Goal: Task Accomplishment & Management: Complete application form

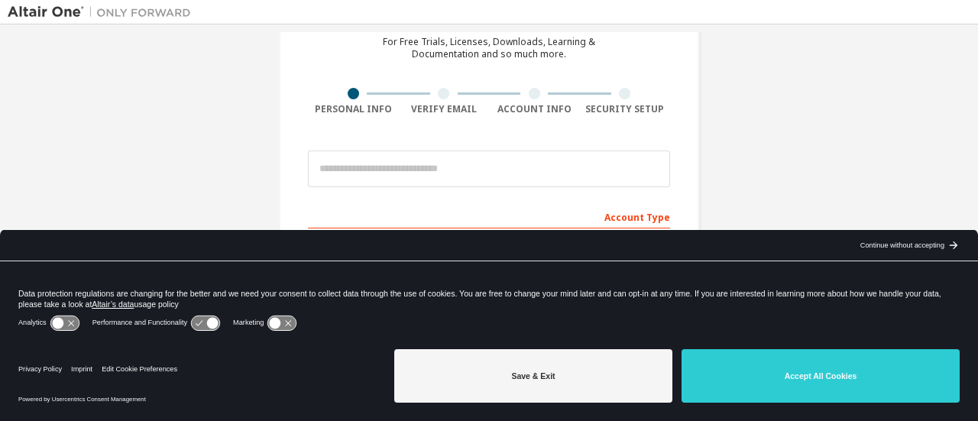
scroll to position [153, 0]
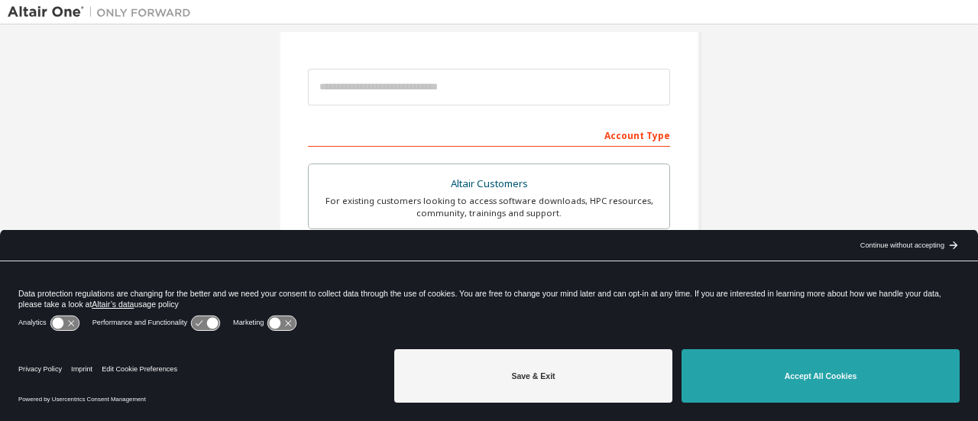
click at [856, 387] on button "Accept All Cookies" at bounding box center [821, 375] width 278 height 53
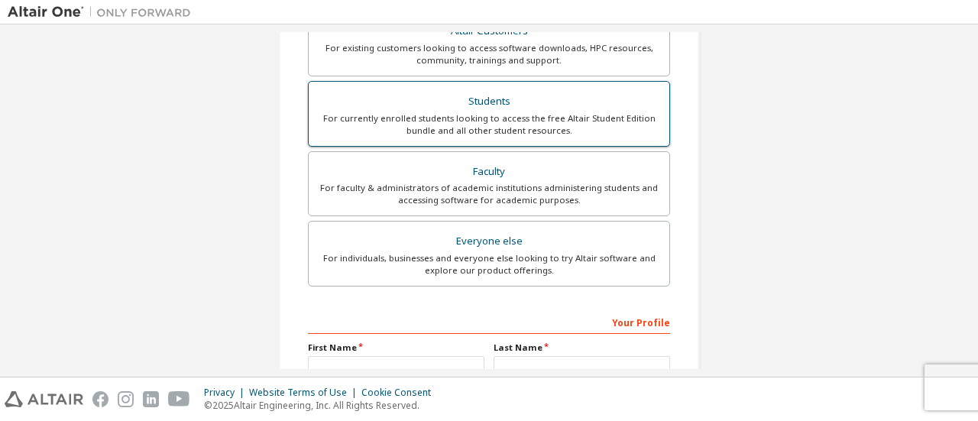
click at [539, 112] on div "For currently enrolled students looking to access the free Altair Student Editi…" at bounding box center [489, 124] width 342 height 24
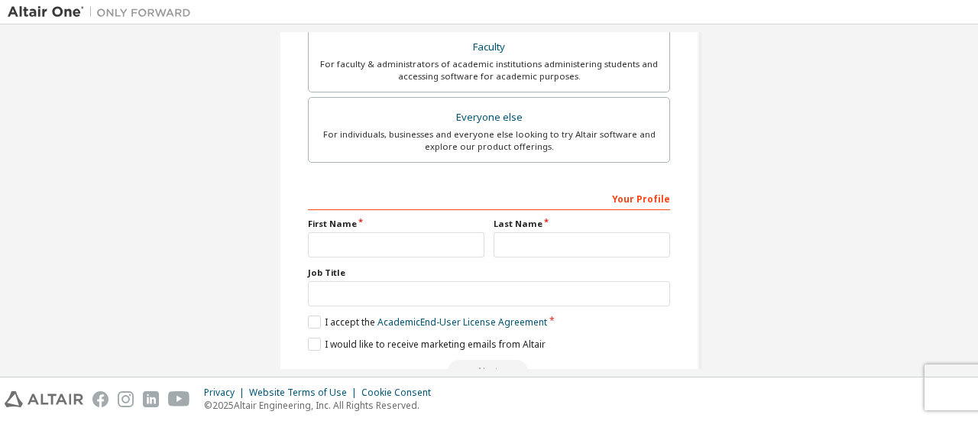
scroll to position [507, 0]
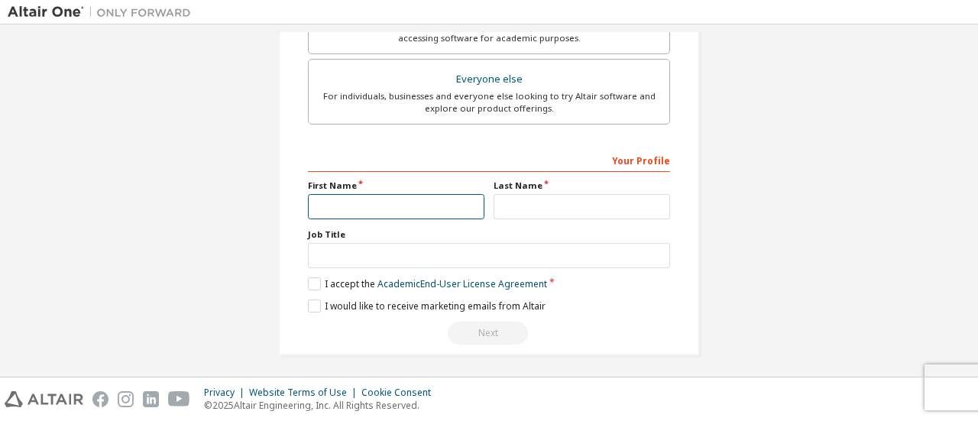
click at [345, 202] on input "text" at bounding box center [396, 206] width 177 height 25
type input "*****"
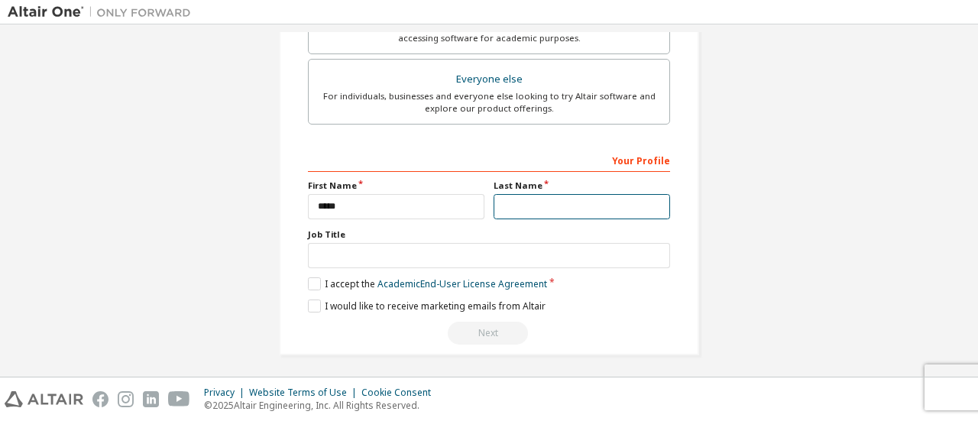
click at [582, 200] on input "text" at bounding box center [582, 206] width 177 height 25
type input "******"
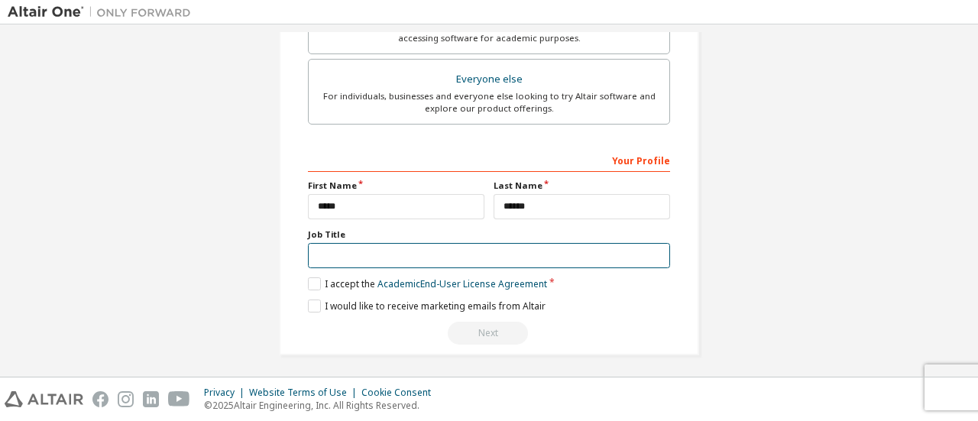
click at [576, 256] on input "text" at bounding box center [489, 255] width 362 height 25
type input "*"
type input "**********"
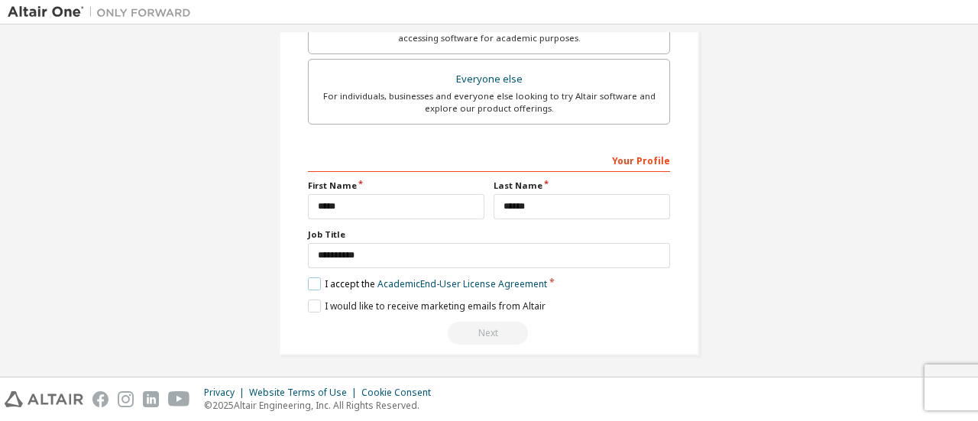
click at [310, 279] on label "I accept the Academic End-User License Agreement" at bounding box center [427, 283] width 239 height 13
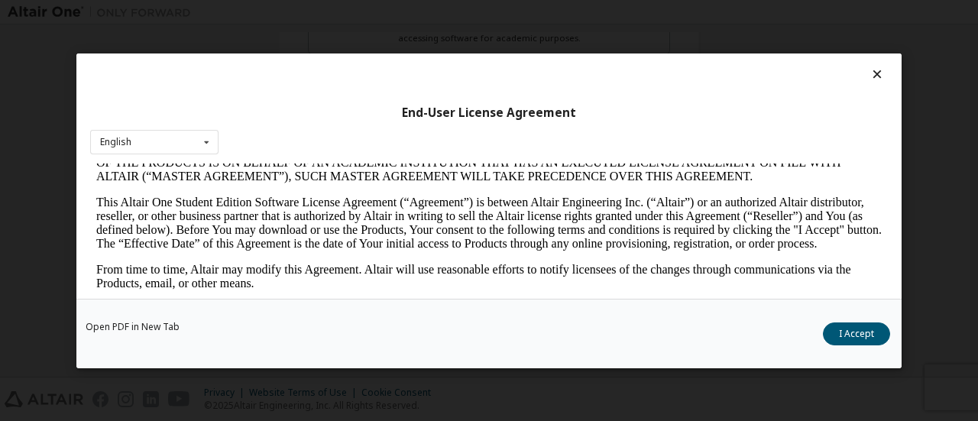
scroll to position [382, 0]
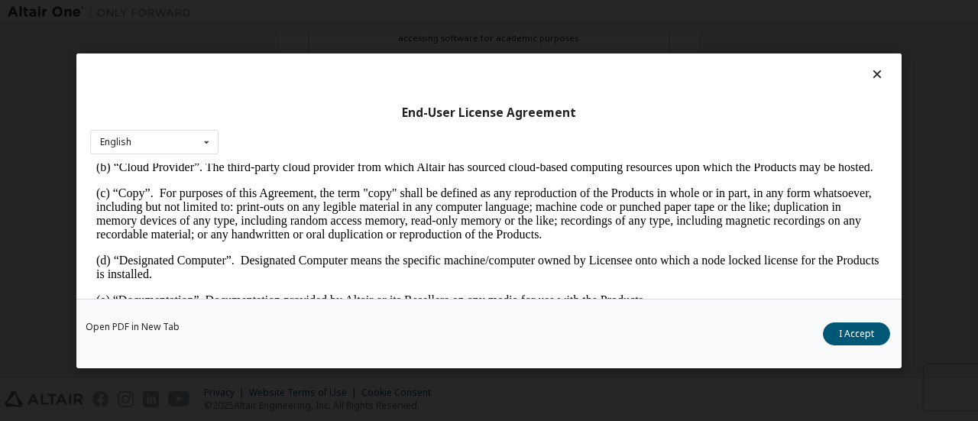
click at [839, 324] on button "I Accept" at bounding box center [856, 333] width 67 height 23
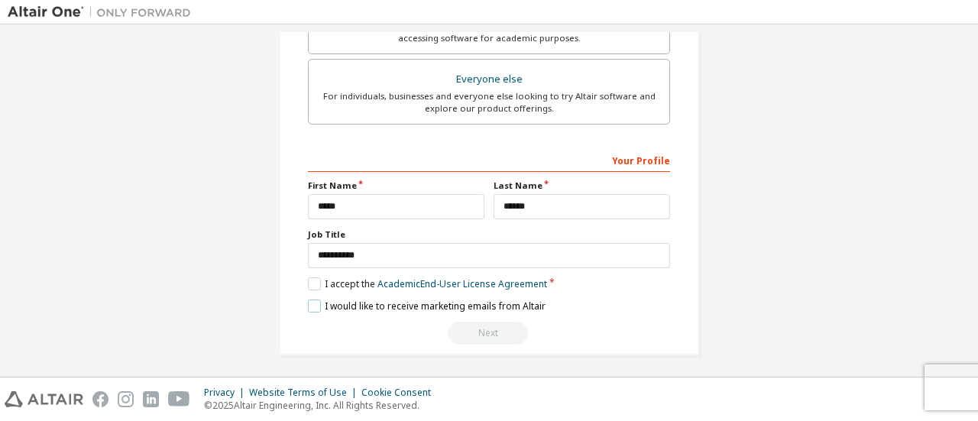
click at [319, 300] on label "I would like to receive marketing emails from Altair" at bounding box center [427, 306] width 238 height 13
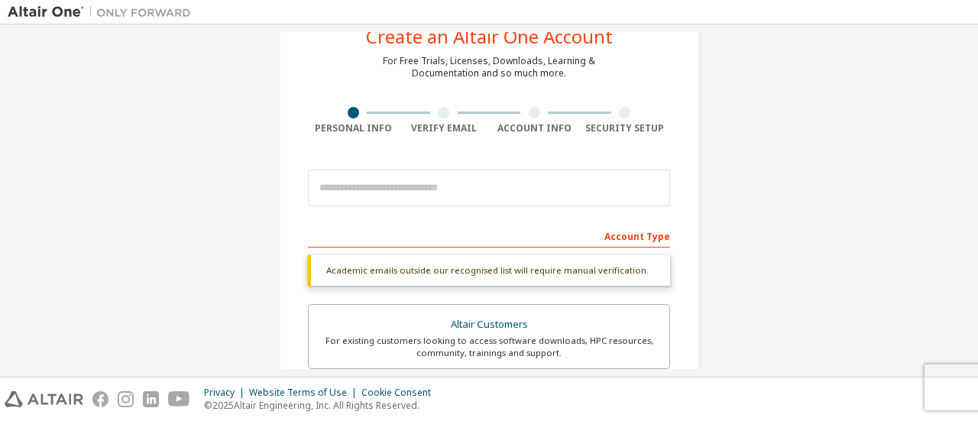
scroll to position [49, 0]
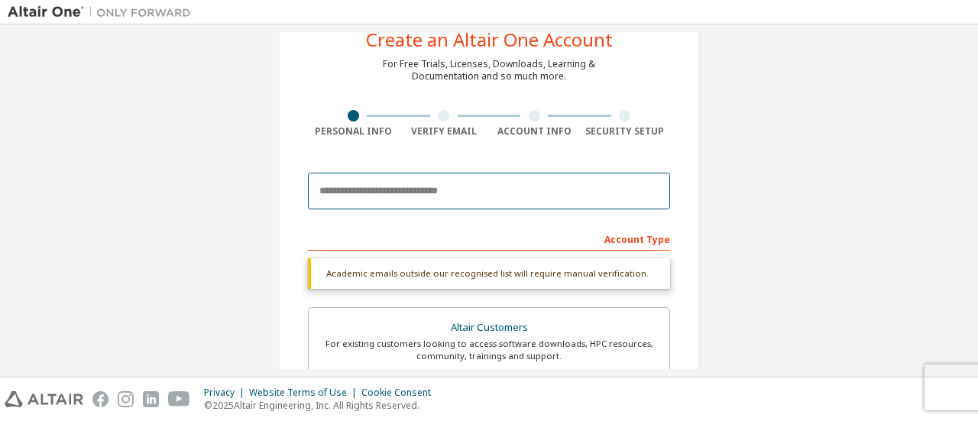
click at [463, 202] on input "email" at bounding box center [489, 191] width 362 height 37
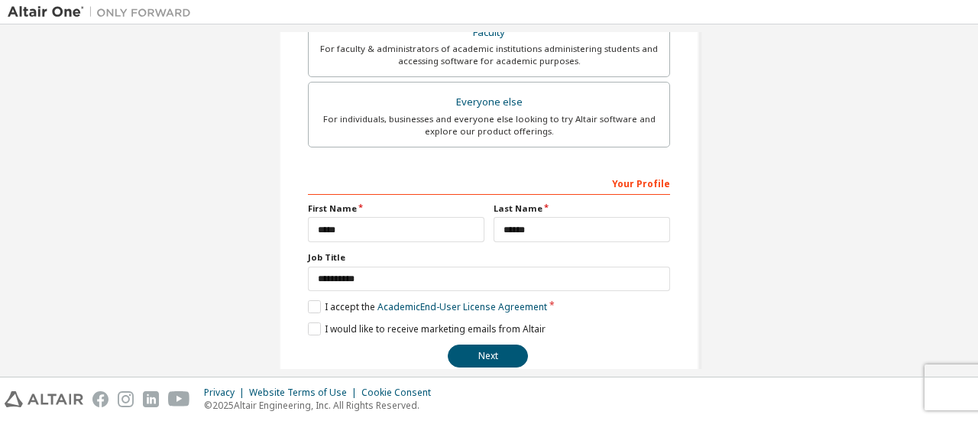
scroll to position [468, 0]
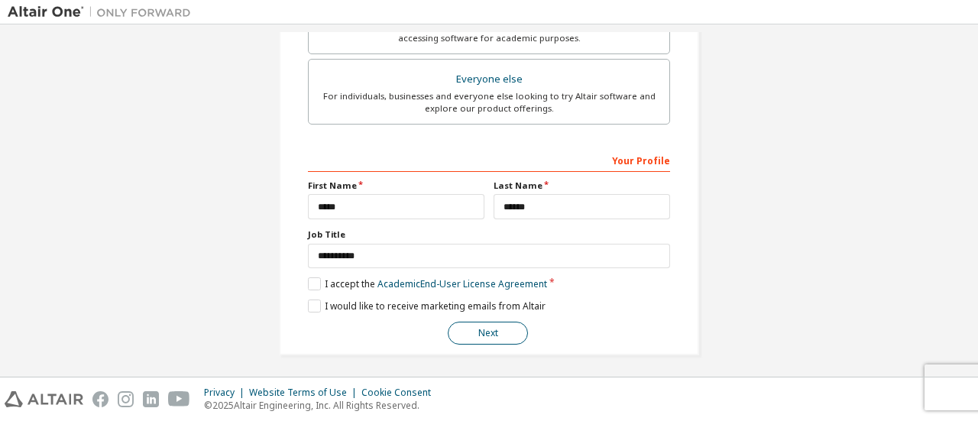
type input "**********"
click at [501, 338] on button "Next" at bounding box center [488, 333] width 80 height 23
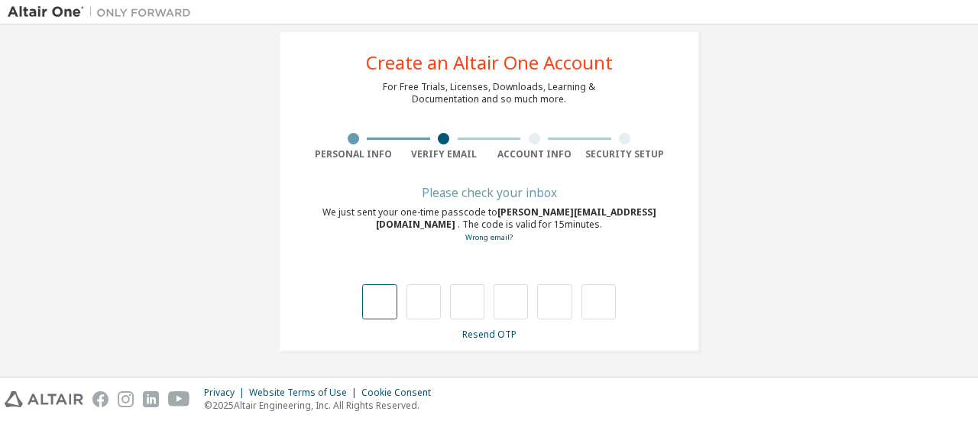
click at [386, 304] on input "text" at bounding box center [379, 301] width 34 height 35
type input "*"
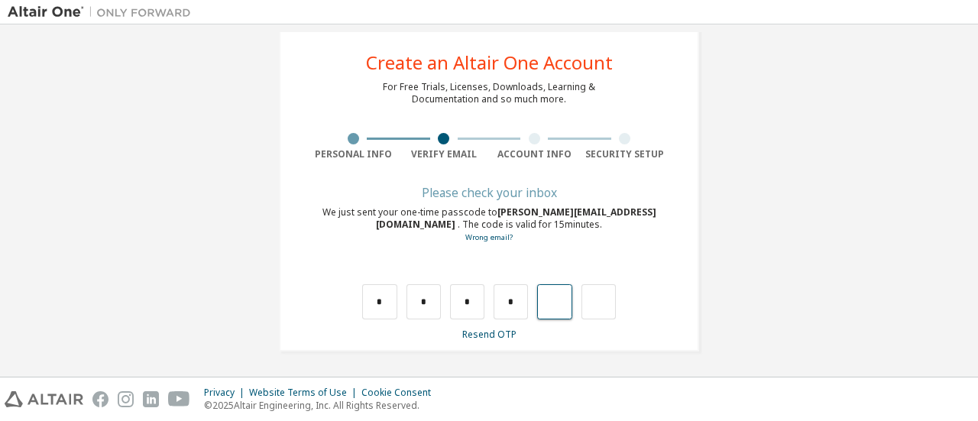
type input "*"
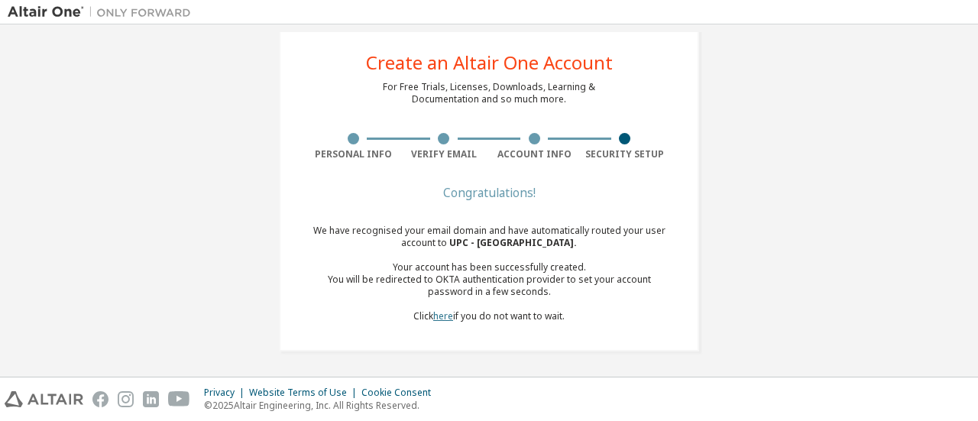
click at [445, 318] on link "here" at bounding box center [443, 315] width 20 height 13
